Goal: Transaction & Acquisition: Purchase product/service

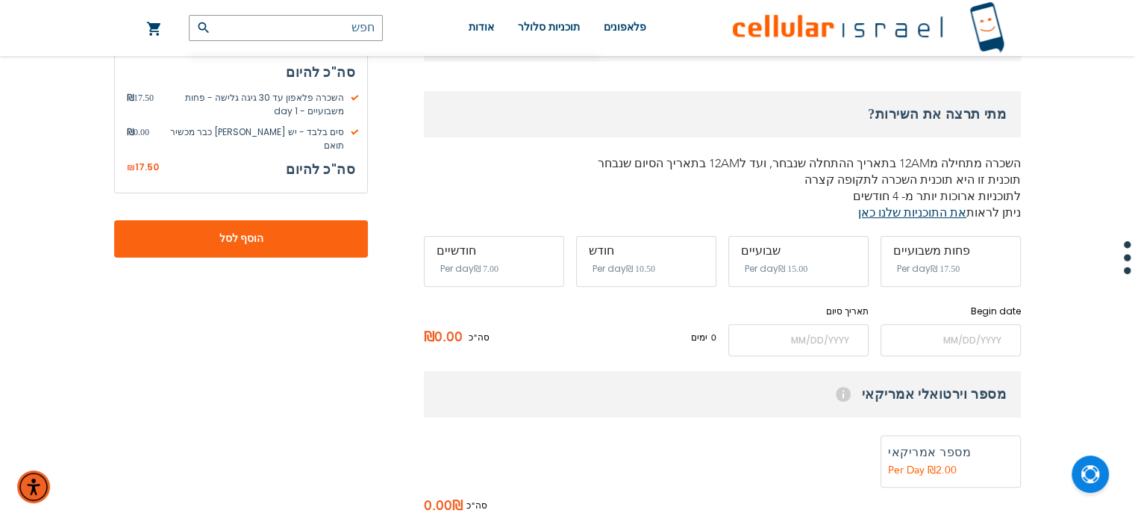
scroll to position [225, 0]
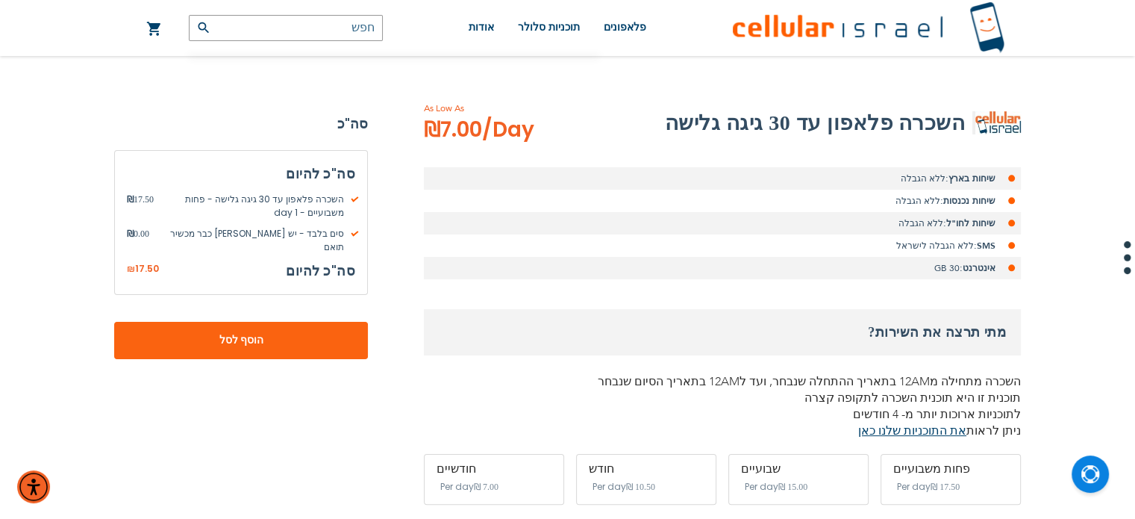
click at [945, 264] on li "אינטרנט: 30 GB" at bounding box center [722, 268] width 597 height 22
copy div "אינטרנט: 30 GB"
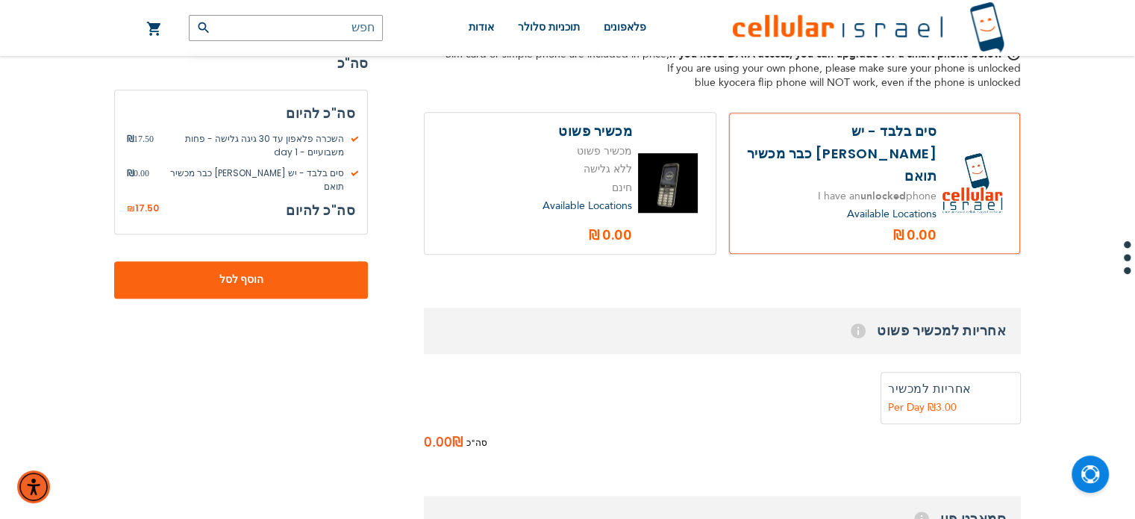
scroll to position [1228, 0]
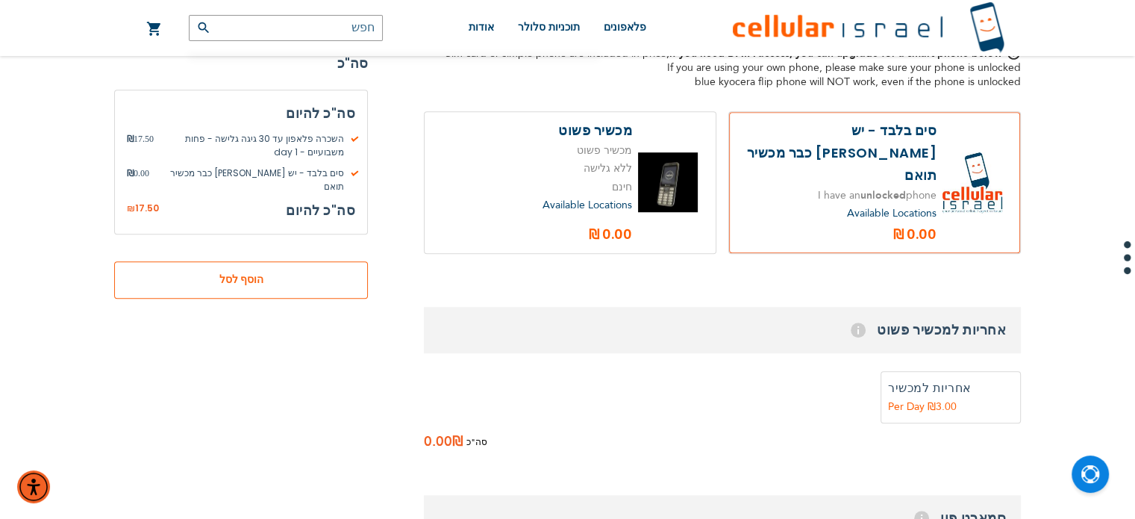
click at [322, 265] on button "הוסף לסל" at bounding box center [241, 279] width 254 height 37
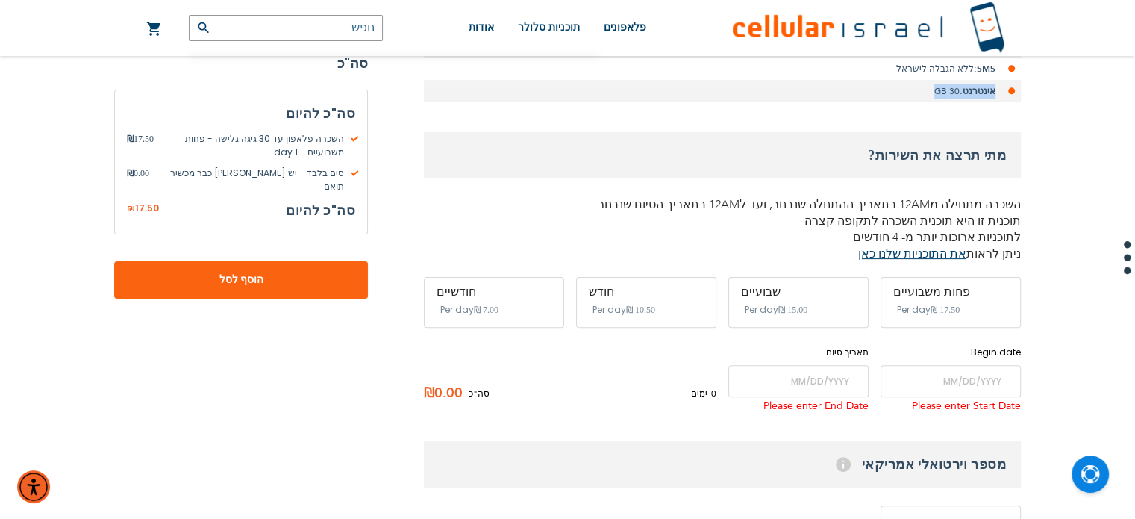
scroll to position [376, 0]
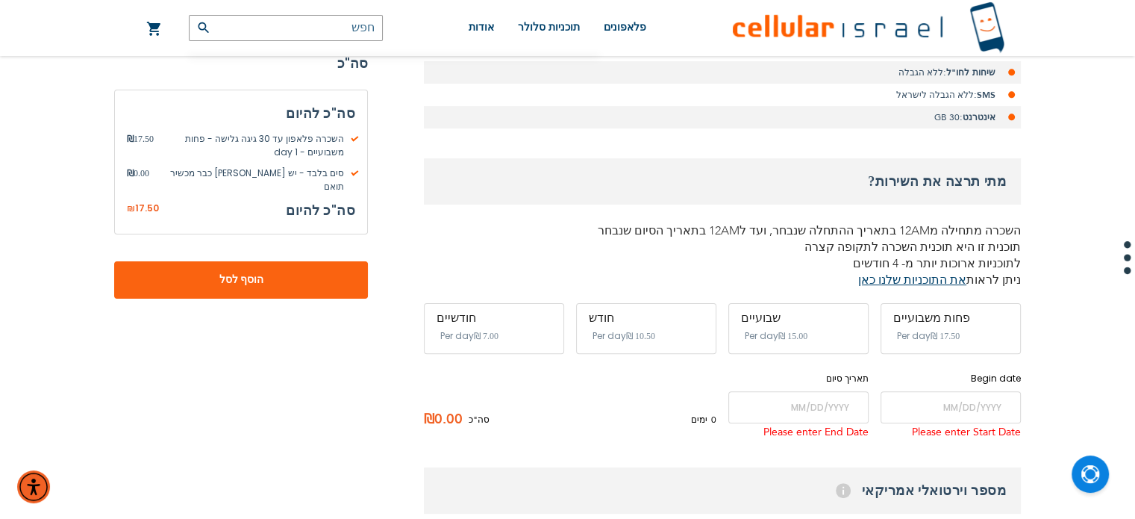
click at [608, 332] on span "Per day" at bounding box center [610, 335] width 34 height 13
click at [911, 404] on input "name" at bounding box center [951, 407] width 140 height 32
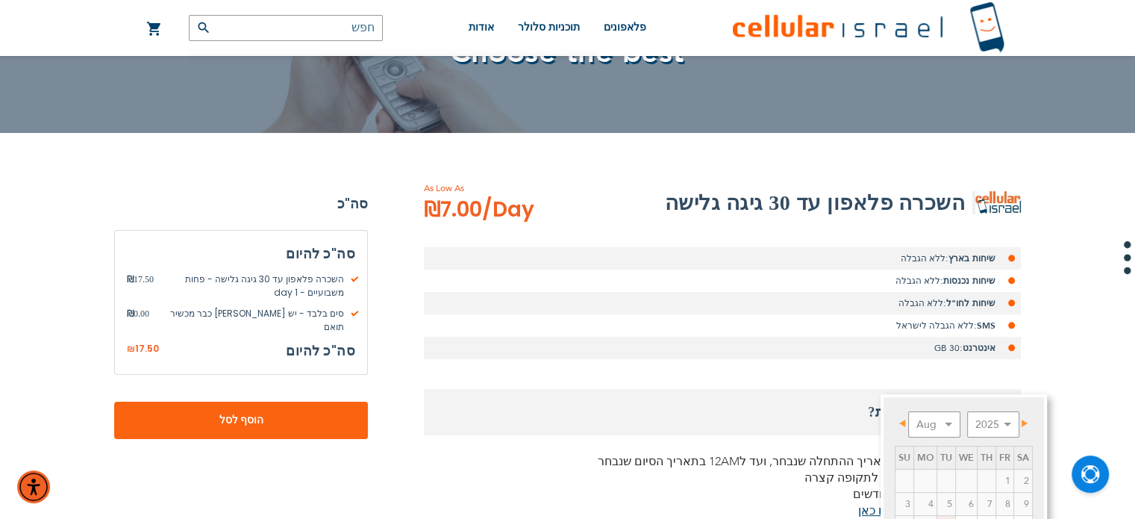
scroll to position [156, 0]
